Goal: Task Accomplishment & Management: Manage account settings

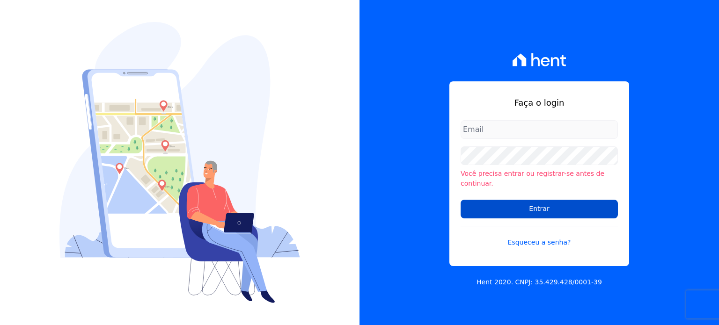
type input "[PERSON_NAME][EMAIL_ADDRESS][DOMAIN_NAME]"
click at [545, 205] on input "Entrar" at bounding box center [539, 209] width 157 height 19
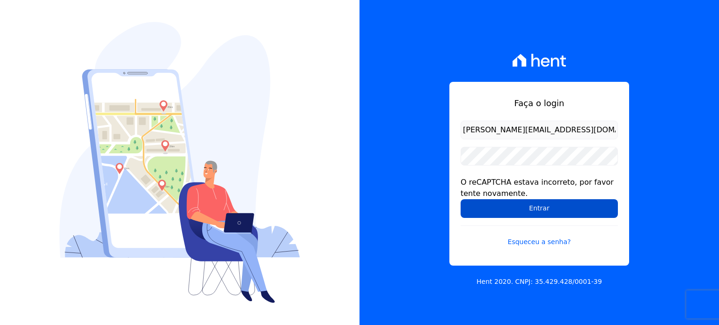
click at [528, 209] on input "Entrar" at bounding box center [539, 208] width 157 height 19
click at [513, 205] on input "Entrar" at bounding box center [539, 208] width 157 height 19
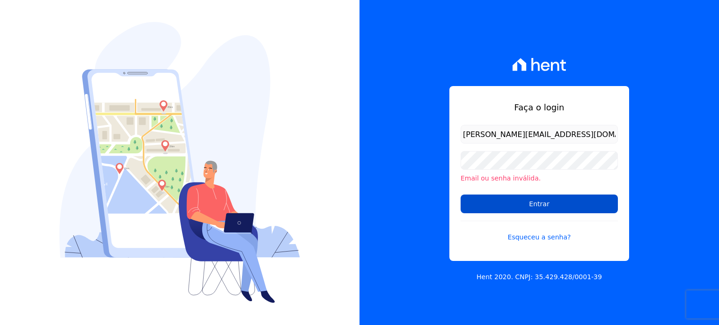
click at [546, 204] on input "Entrar" at bounding box center [539, 204] width 157 height 19
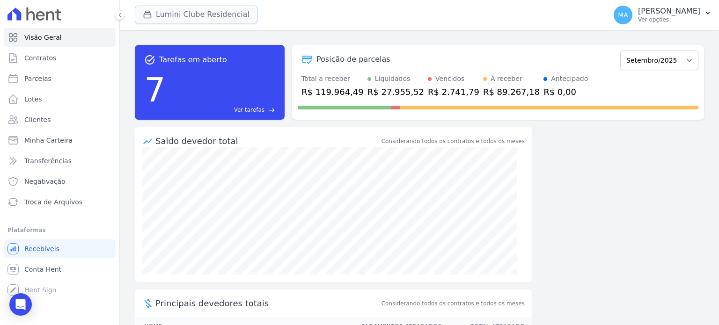
click at [196, 19] on button "Lumini Clube Residencial" at bounding box center [196, 15] width 123 height 18
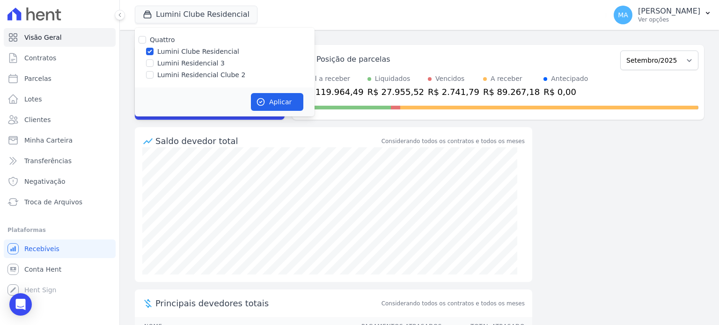
click at [162, 72] on label "Lumini Residencial Clube 2" at bounding box center [201, 75] width 88 height 10
click at [154, 72] on input "Lumini Residencial Clube 2" at bounding box center [149, 74] width 7 height 7
checkbox input "true"
click at [151, 49] on input "Lumini Clube Residencial" at bounding box center [149, 51] width 7 height 7
checkbox input "false"
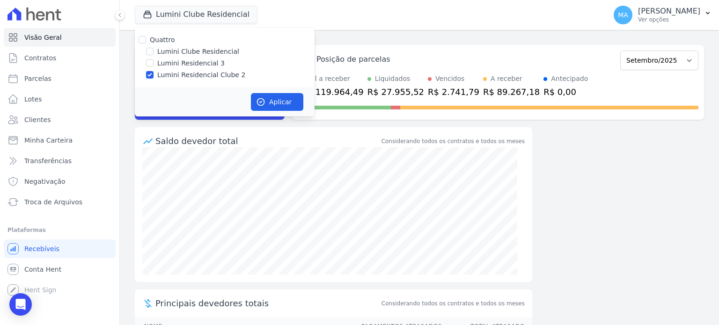
click at [158, 66] on label "Lumini Residencial 3" at bounding box center [190, 64] width 67 height 10
click at [154, 66] on input "Lumini Residencial 3" at bounding box center [149, 62] width 7 height 7
checkbox input "true"
click at [185, 76] on label "Lumini Residencial Clube 2" at bounding box center [201, 75] width 88 height 10
click at [154, 76] on input "Lumini Residencial Clube 2" at bounding box center [149, 74] width 7 height 7
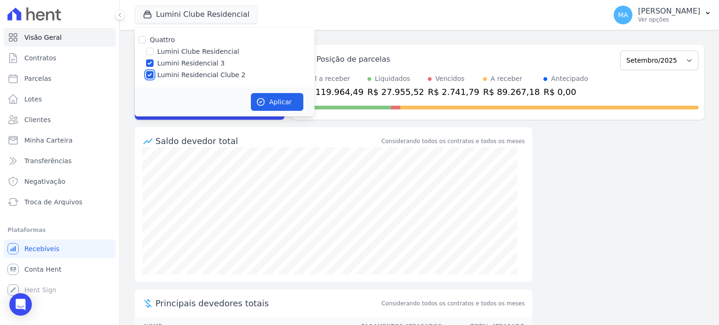
checkbox input "false"
click at [278, 102] on button "Aplicar" at bounding box center [277, 102] width 52 height 18
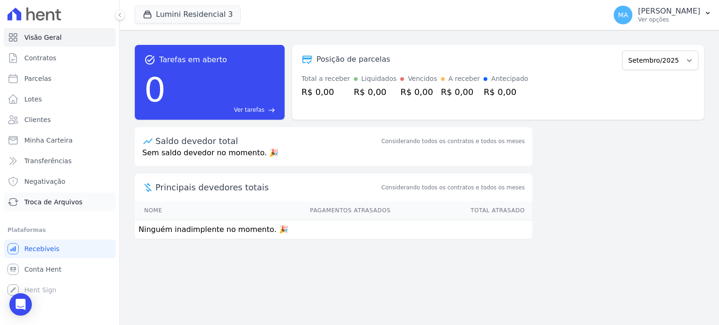
click at [50, 201] on span "Troca de Arquivos" at bounding box center [53, 202] width 58 height 9
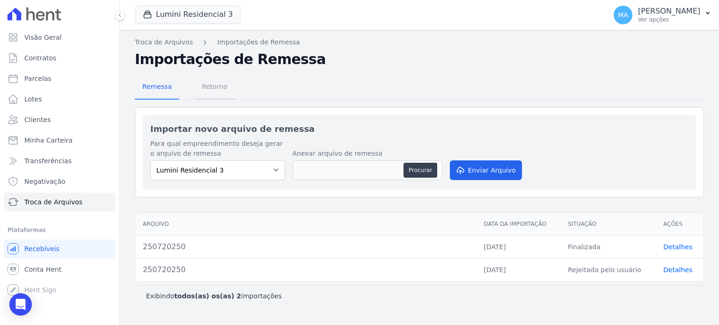
click at [216, 86] on span "Retorno" at bounding box center [214, 86] width 37 height 19
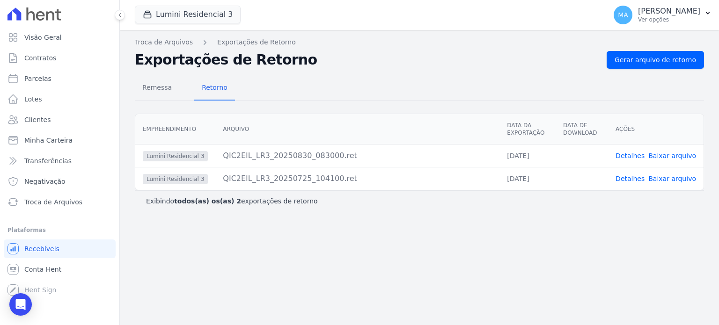
click at [630, 158] on link "Detalhes" at bounding box center [630, 155] width 29 height 7
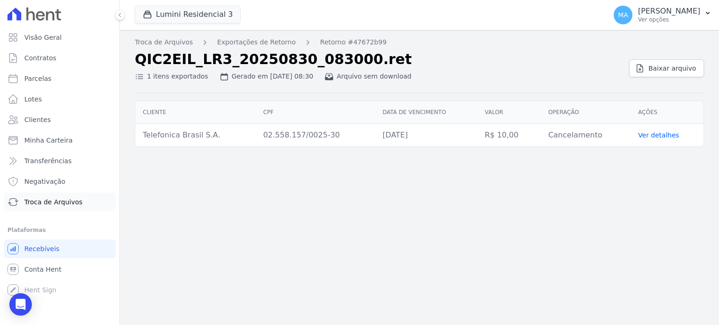
click at [54, 203] on span "Troca de Arquivos" at bounding box center [53, 202] width 58 height 9
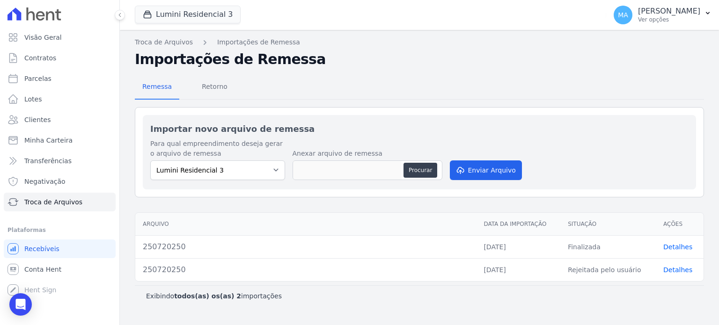
click at [344, 37] on nav "Troca de Arquivos Importações de Remessa" at bounding box center [419, 42] width 569 height 10
click at [393, 57] on h2 "Importações de Remessa" at bounding box center [419, 59] width 569 height 17
